Goal: Task Accomplishment & Management: Complete application form

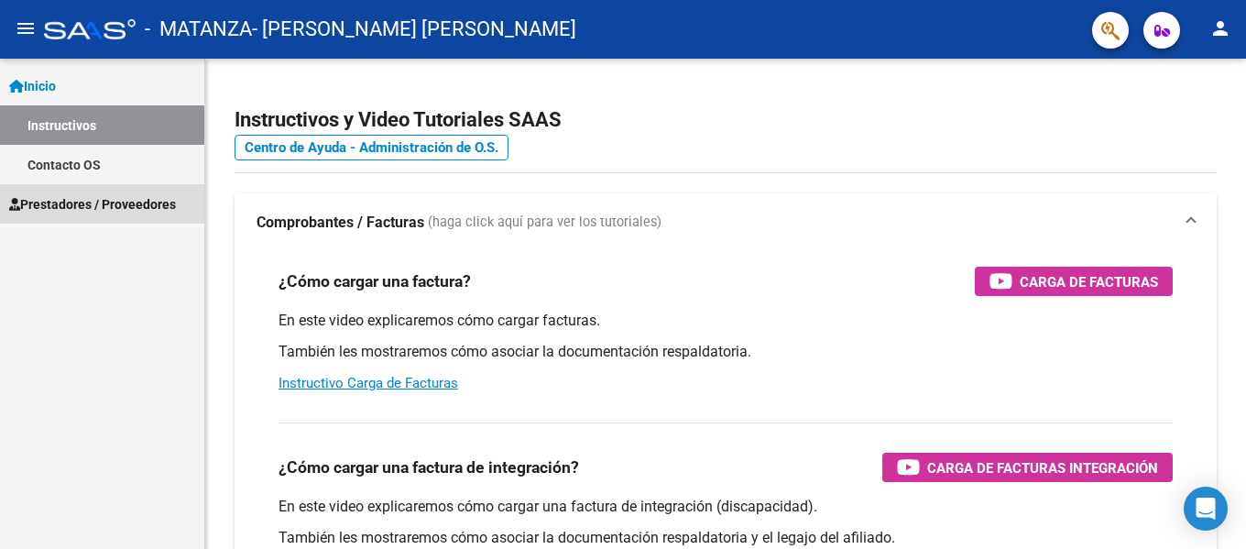
click at [71, 192] on link "Prestadores / Proveedores" at bounding box center [102, 203] width 204 height 39
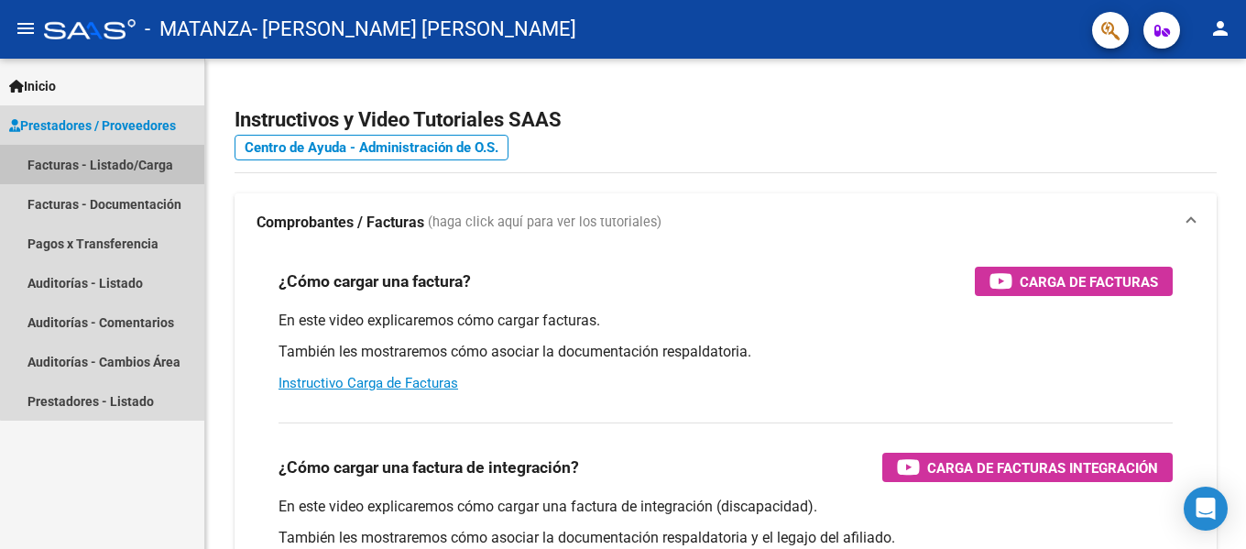
click at [118, 165] on link "Facturas - Listado/Carga" at bounding box center [102, 164] width 204 height 39
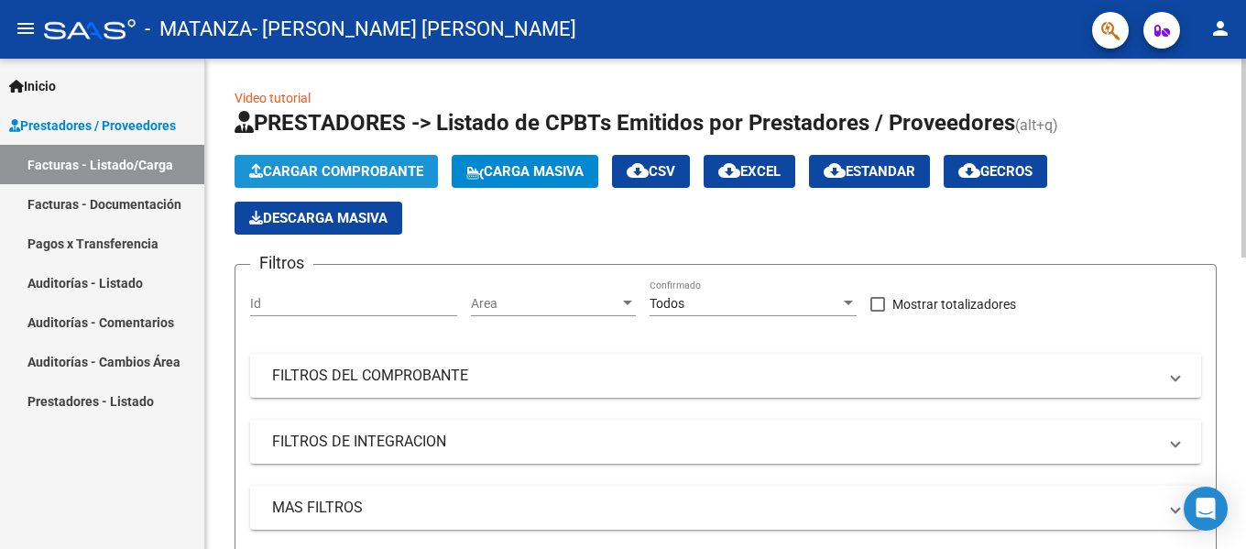
click at [310, 181] on button "Cargar Comprobante" at bounding box center [336, 171] width 203 height 33
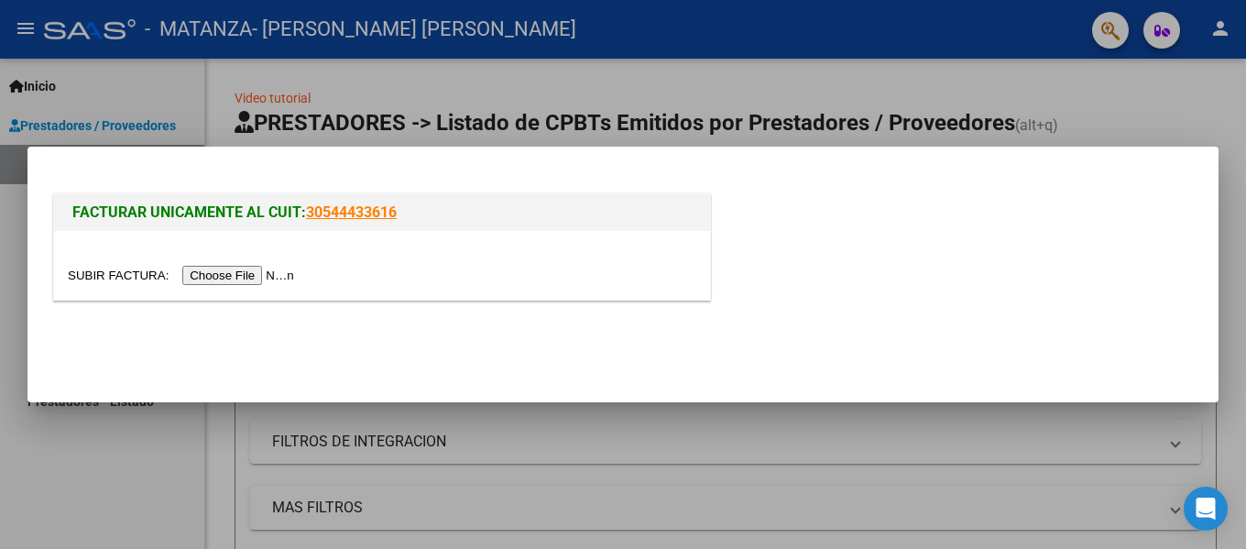
click at [268, 283] on input "file" at bounding box center [184, 275] width 232 height 19
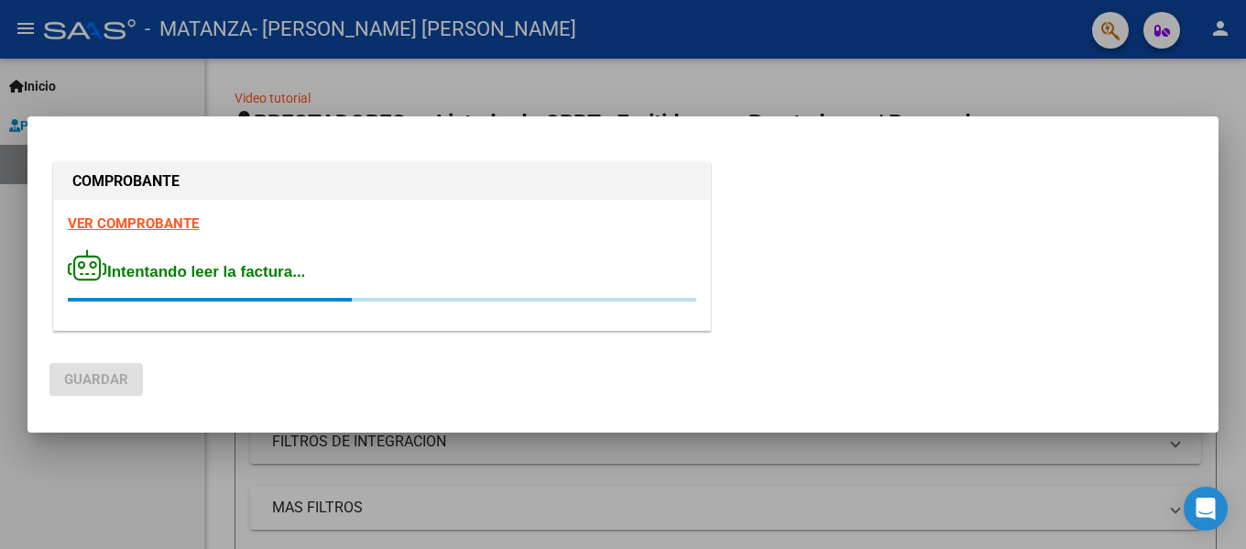
click at [165, 218] on strong "VER COMPROBANTE" at bounding box center [133, 223] width 131 height 16
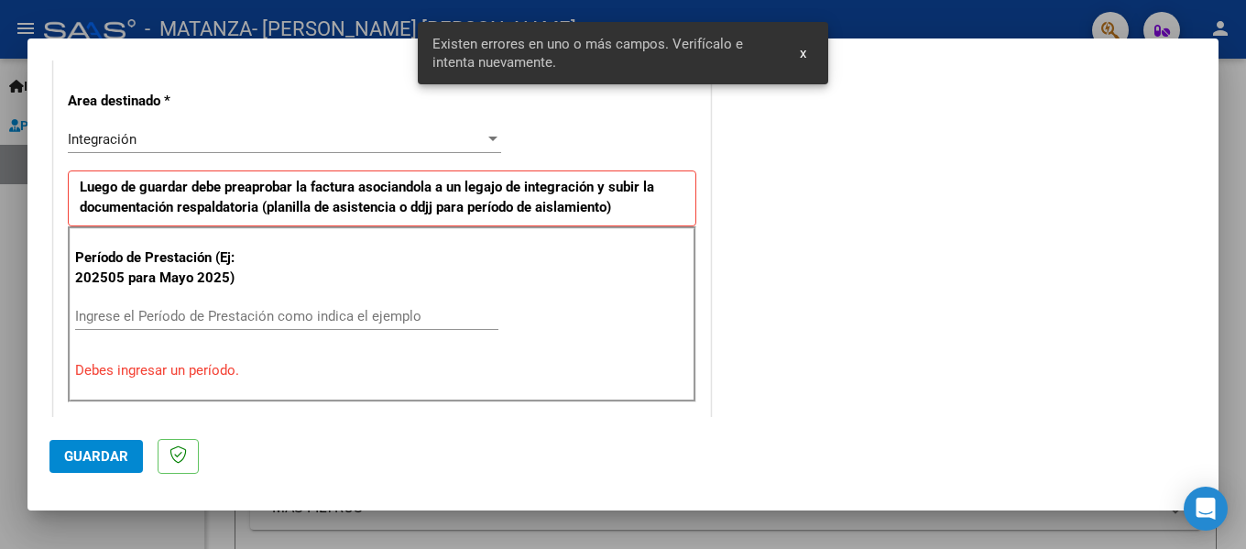
scroll to position [425, 0]
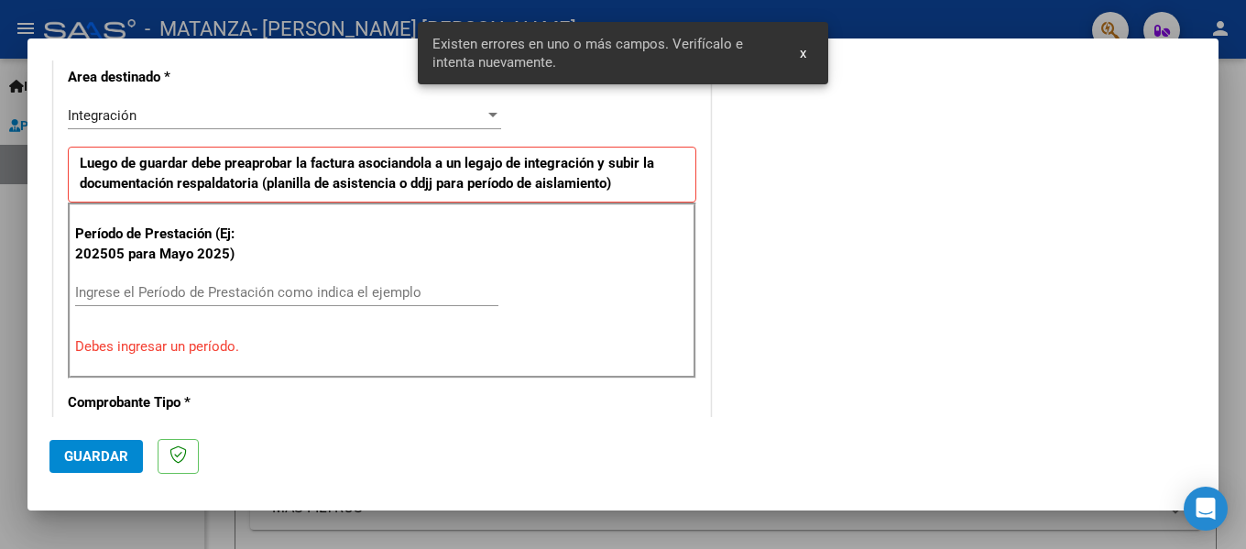
click at [344, 280] on div "Ingrese el Período de Prestación como indica el ejemplo" at bounding box center [286, 292] width 423 height 27
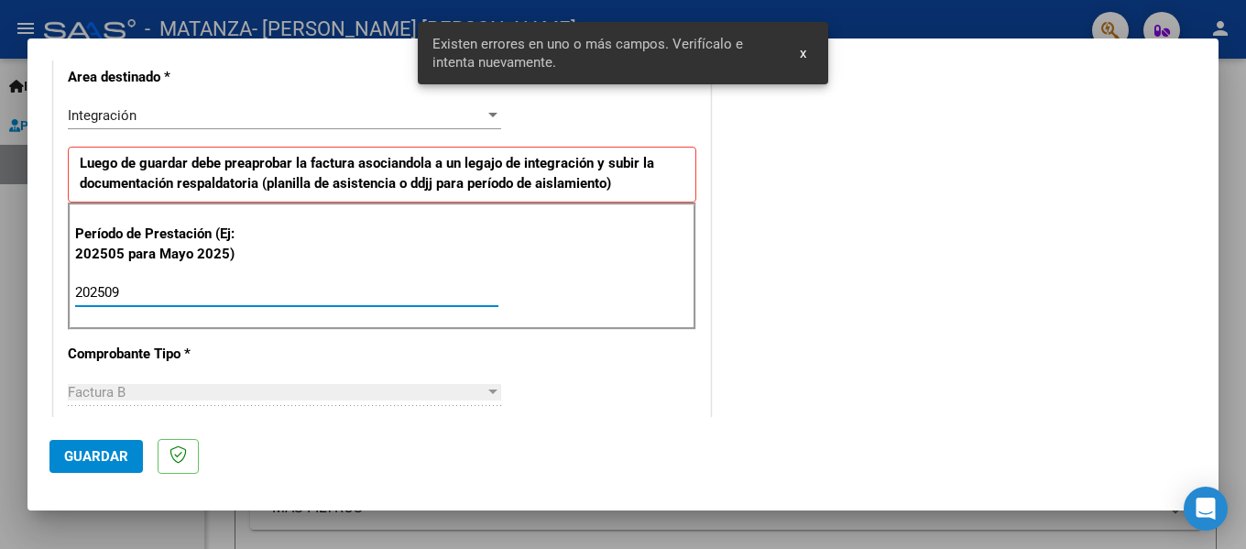
type input "202509"
click at [127, 466] on button "Guardar" at bounding box center [95, 456] width 93 height 33
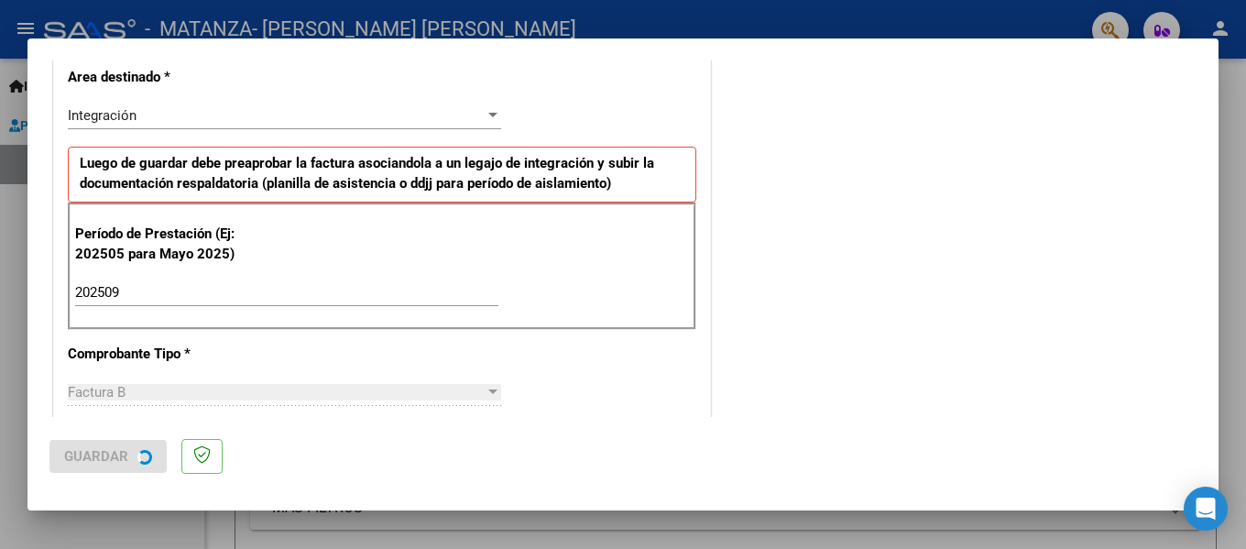
scroll to position [0, 0]
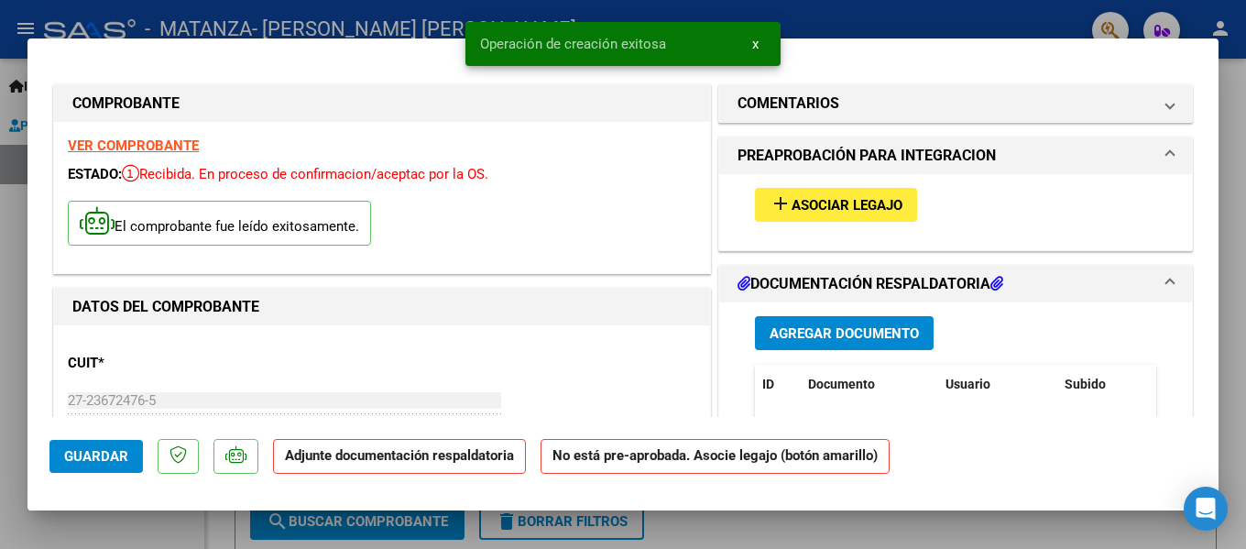
click at [852, 207] on span "Asociar Legajo" at bounding box center [847, 205] width 111 height 16
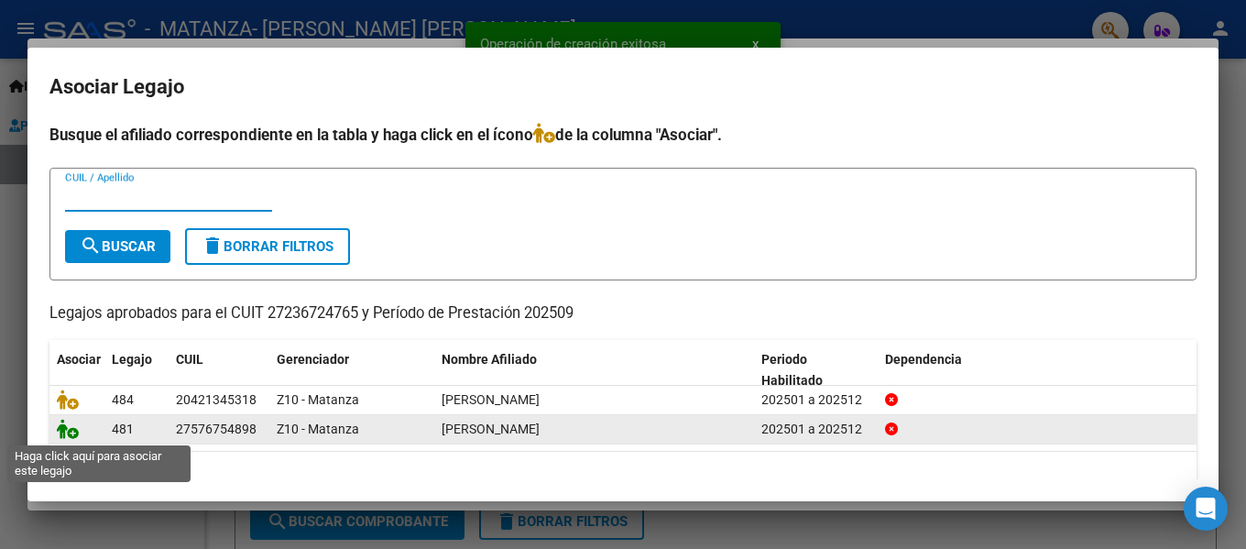
click at [68, 433] on icon at bounding box center [68, 429] width 22 height 20
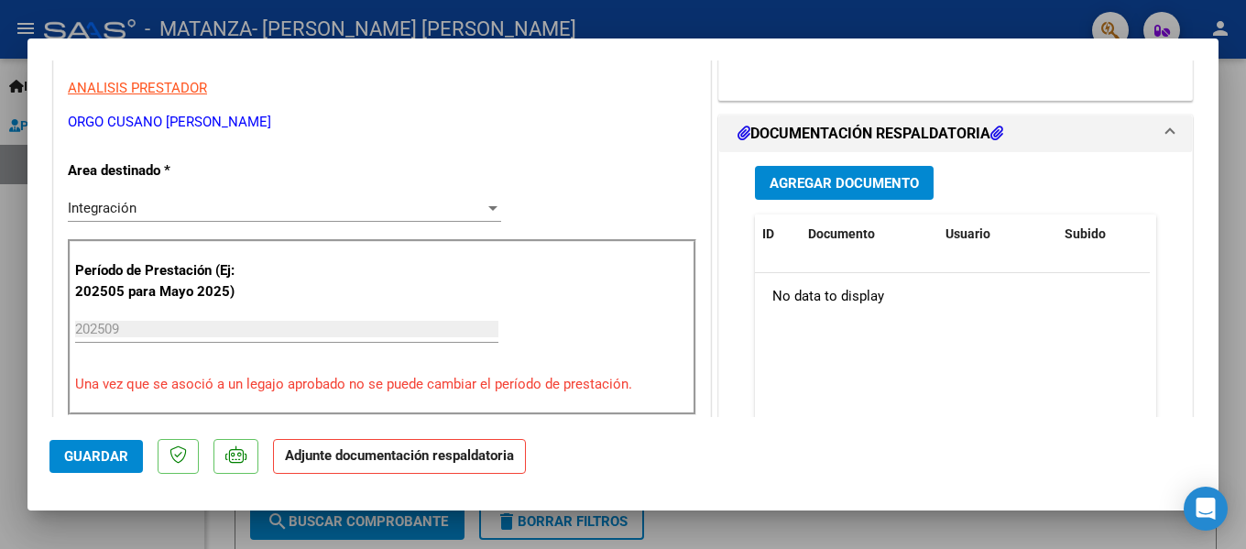
scroll to position [458, 0]
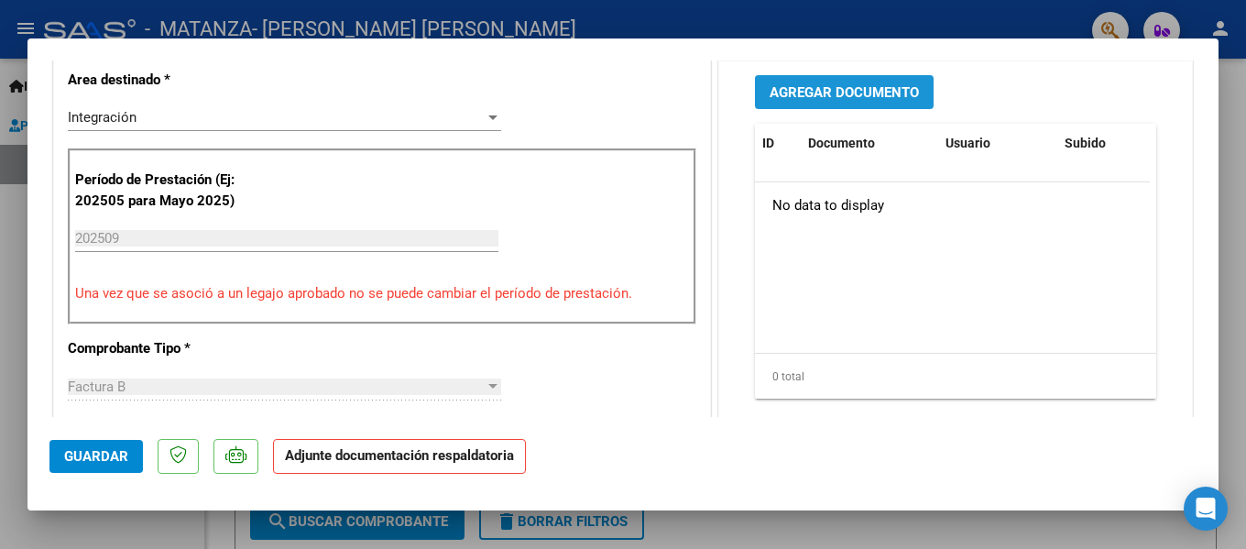
click at [861, 98] on span "Agregar Documento" at bounding box center [844, 92] width 149 height 16
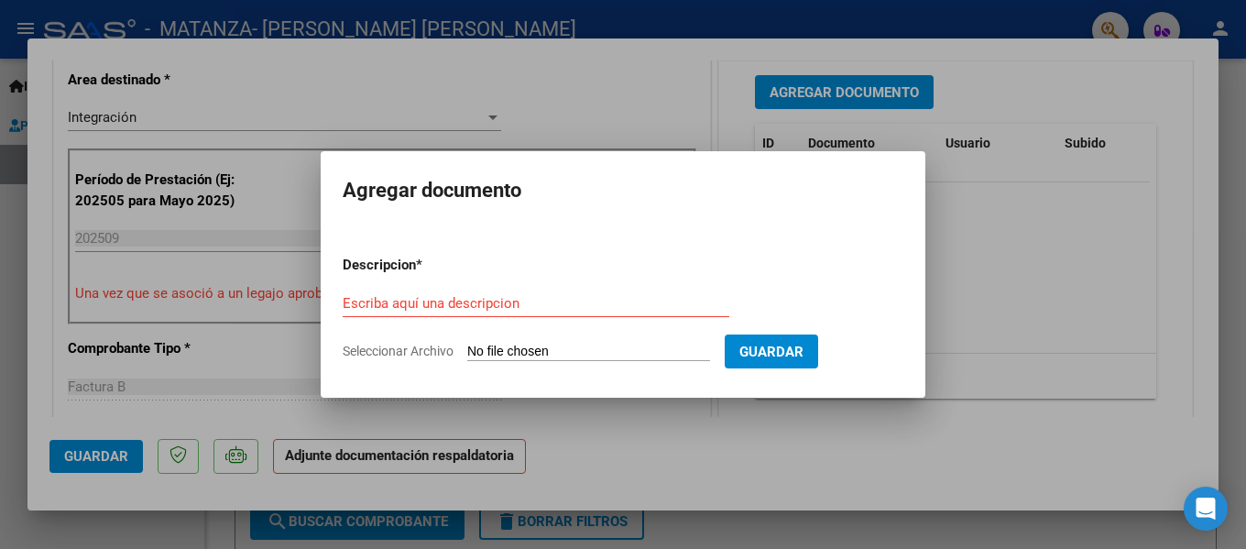
click at [479, 313] on div "Escriba aquí una descripcion" at bounding box center [536, 303] width 387 height 27
click at [479, 302] on input "Escriba aquí una descripcion" at bounding box center [536, 303] width 387 height 16
click at [482, 308] on input "asistencia" at bounding box center [536, 303] width 387 height 16
type input "asistencia"
click at [481, 356] on input "Seleccionar Archivo" at bounding box center [588, 352] width 243 height 17
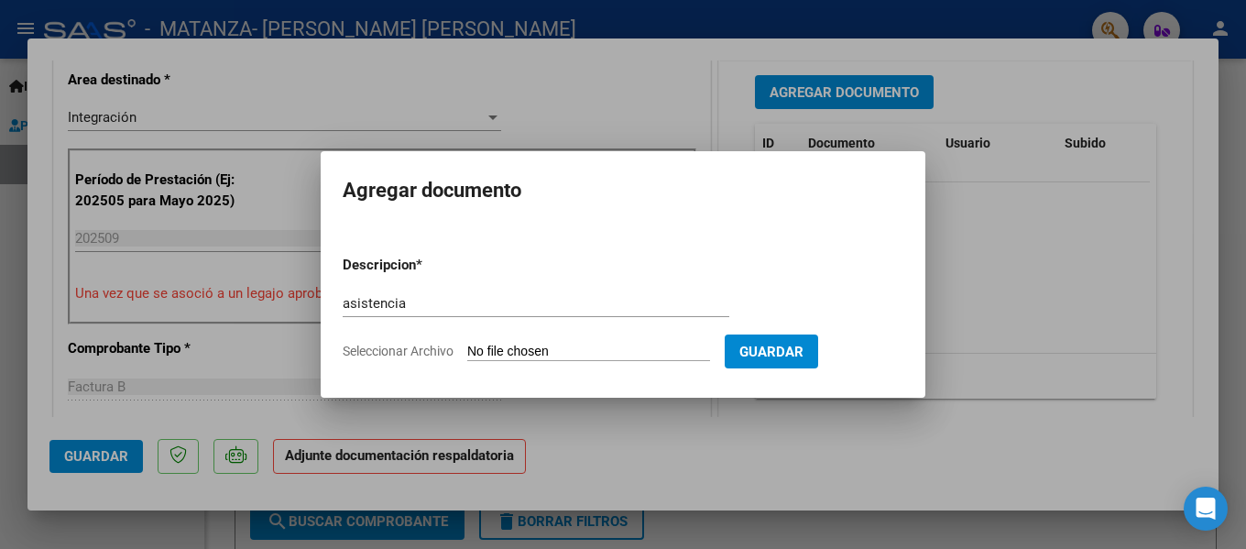
type input "C:\fakepath\Asistencia Aiti sept.pdf"
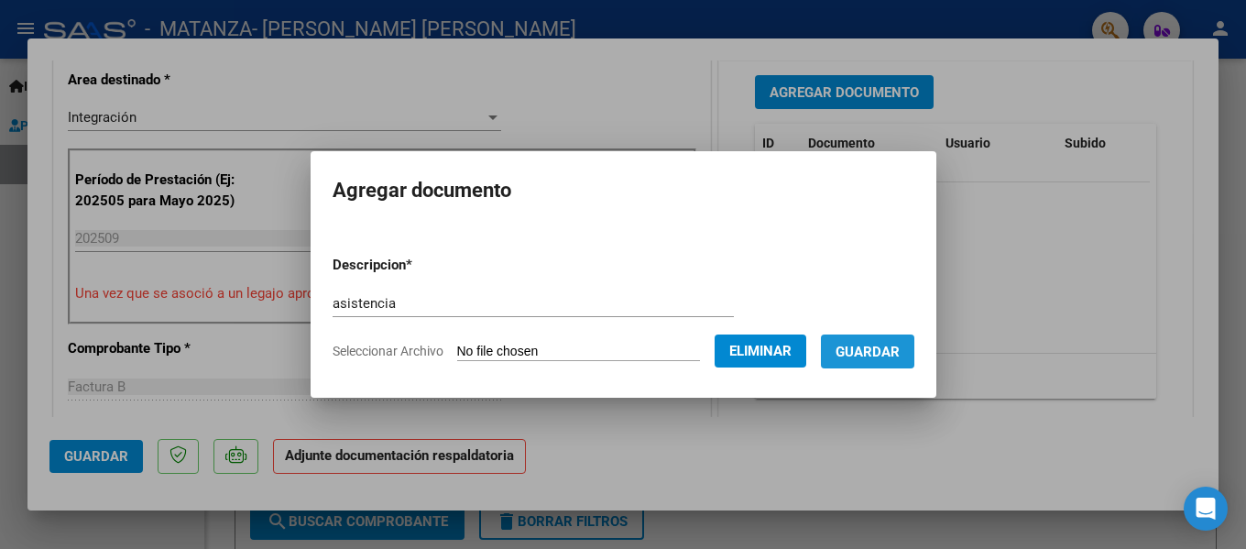
click at [890, 348] on span "Guardar" at bounding box center [868, 352] width 64 height 16
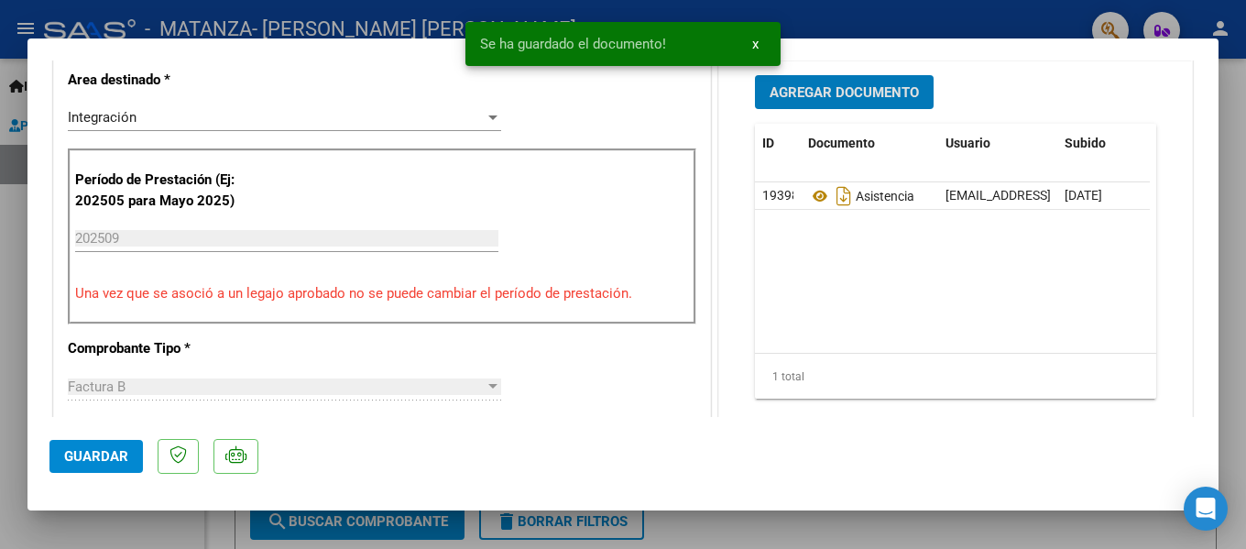
click at [99, 456] on span "Guardar" at bounding box center [96, 456] width 64 height 16
click at [168, 530] on div at bounding box center [623, 274] width 1246 height 549
type input "$ 0,00"
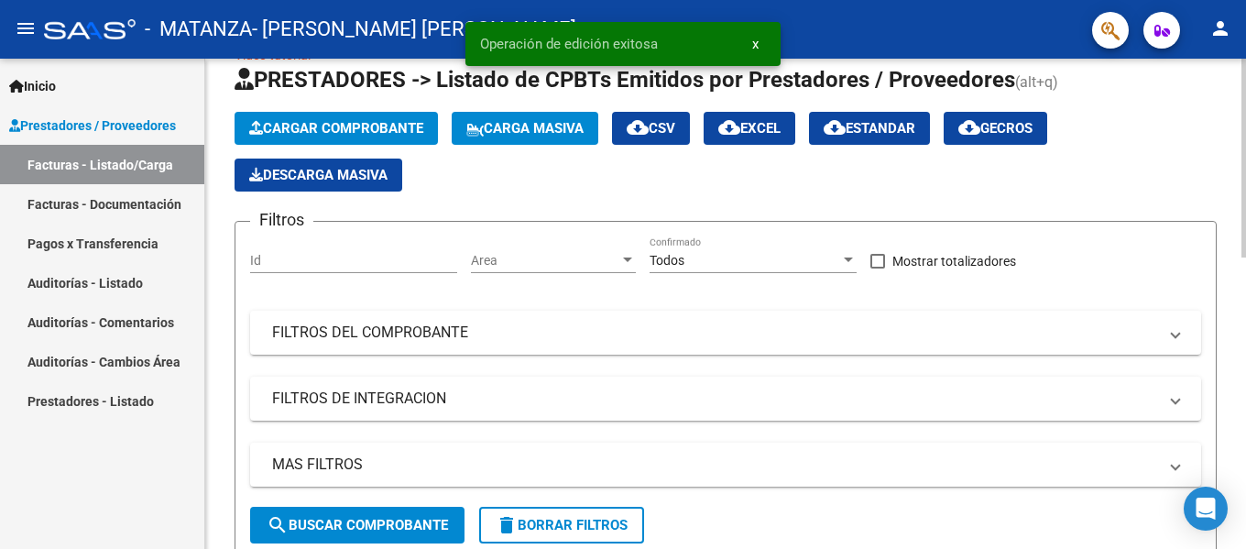
scroll to position [0, 0]
